Goal: Navigation & Orientation: Go to known website

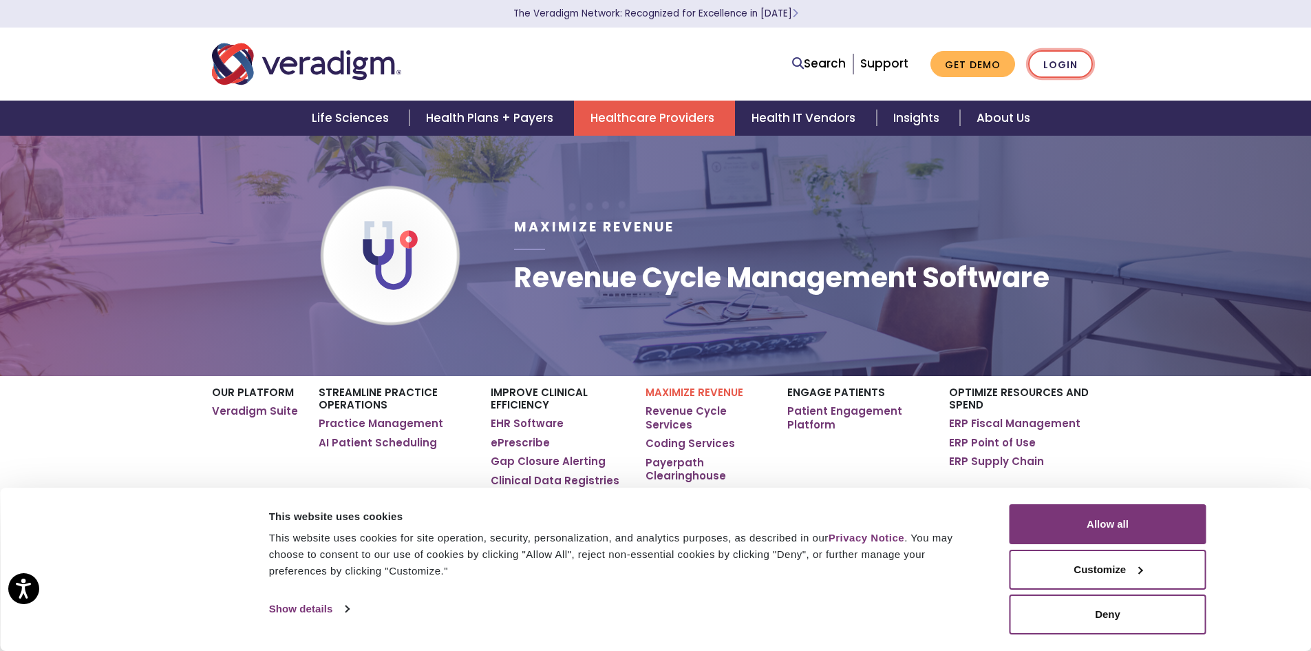
click at [1075, 63] on link "Login" at bounding box center [1061, 64] width 65 height 28
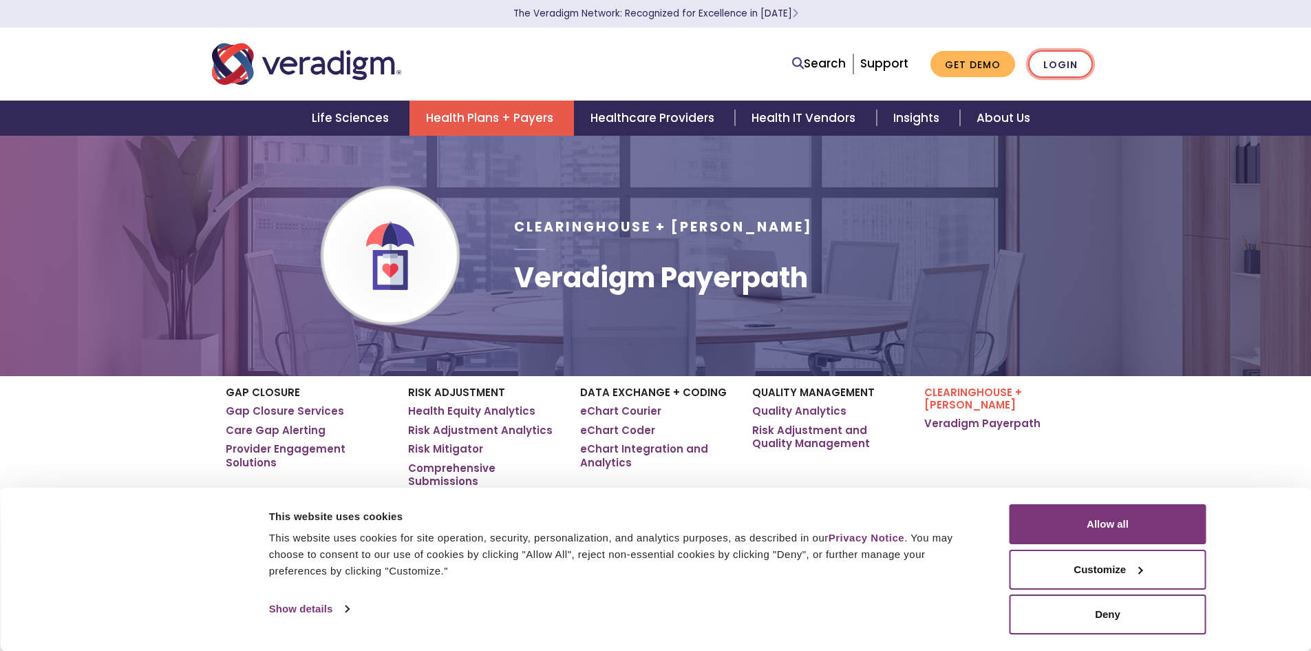
click at [1081, 60] on link "Login" at bounding box center [1061, 64] width 65 height 28
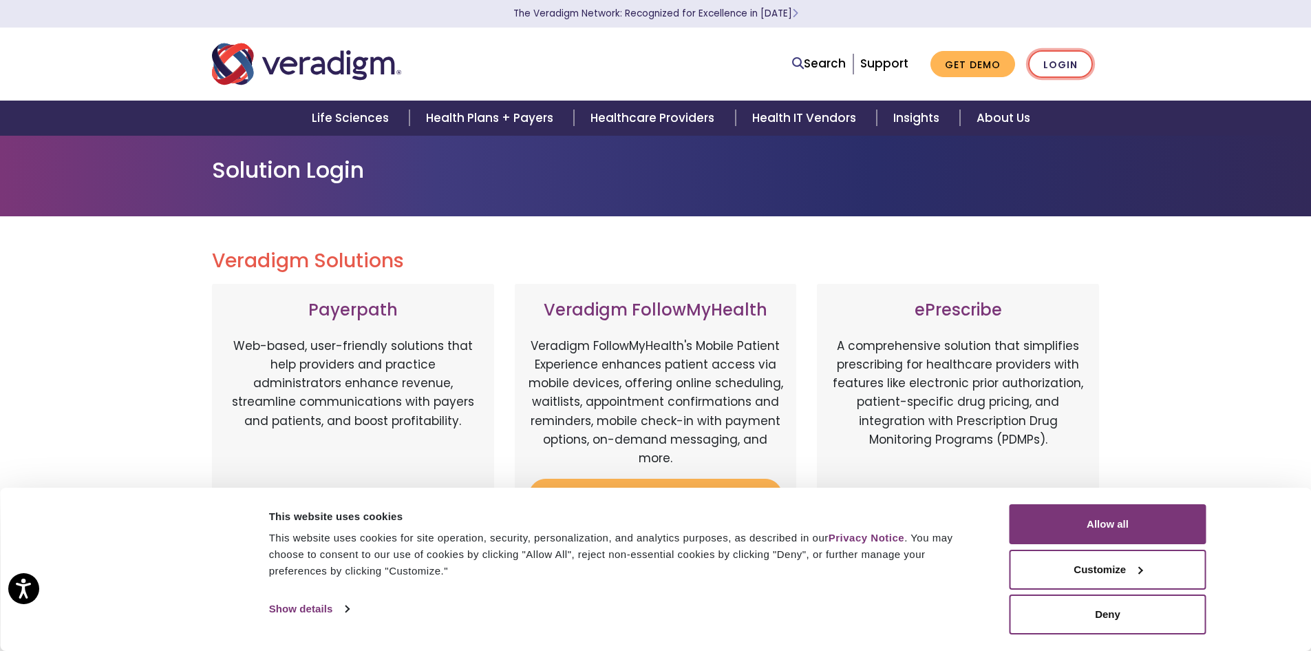
click at [1066, 65] on link "Login" at bounding box center [1061, 64] width 65 height 28
click at [1078, 539] on button "Allow all" at bounding box center [1108, 524] width 197 height 40
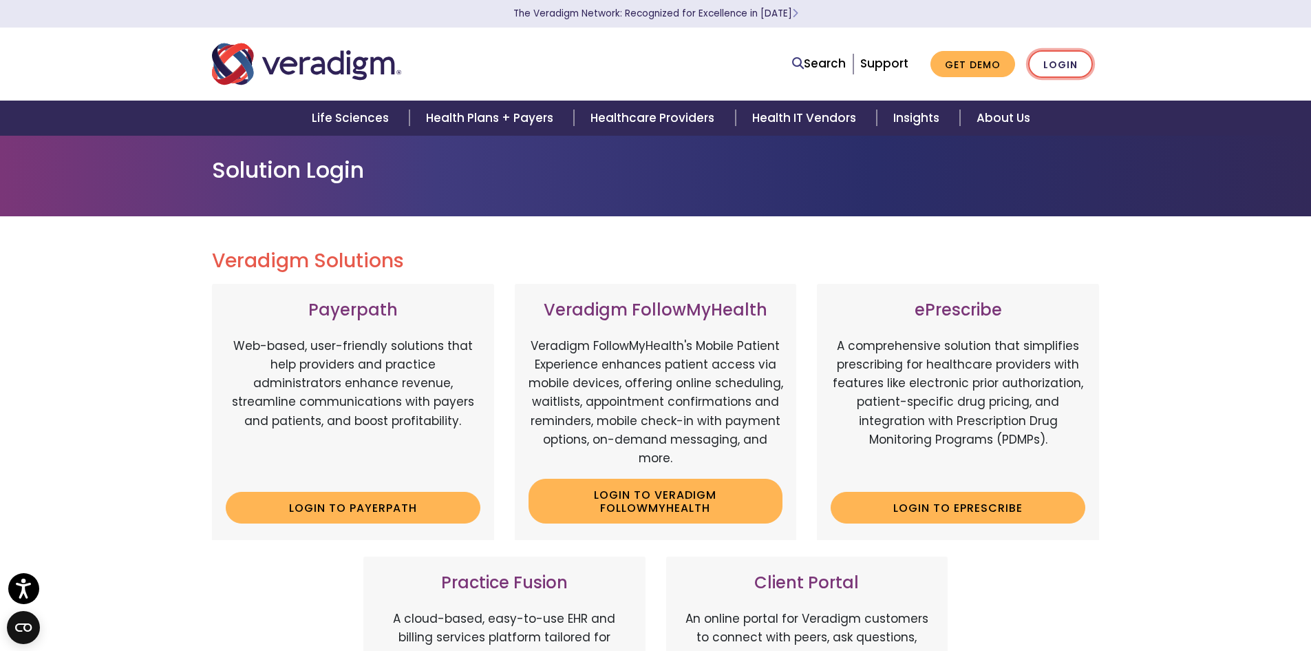
click at [1066, 70] on link "Login" at bounding box center [1061, 64] width 65 height 28
